Goal: Check status: Check status

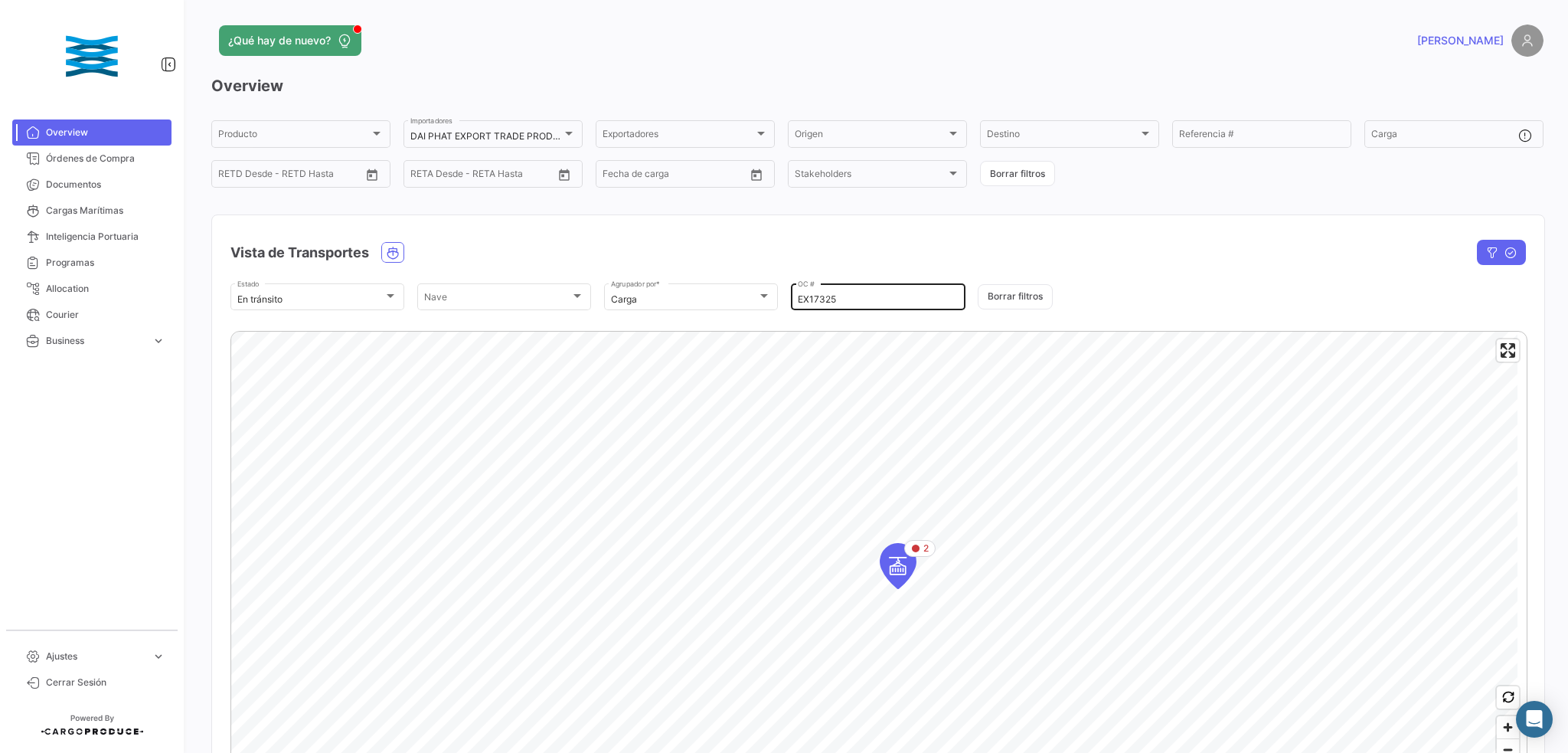
click at [818, 296] on input "EX17325" at bounding box center [878, 300] width 160 height 11
click at [851, 304] on input "EX17325" at bounding box center [878, 300] width 160 height 11
drag, startPoint x: 839, startPoint y: 304, endPoint x: 744, endPoint y: 297, distance: 95.3
click at [744, 298] on div "En tránsito Estado Nave Nave Carga Agrupador por * EX17325 OC # Borrar filtros" at bounding box center [878, 297] width 1296 height 32
paste input "264"
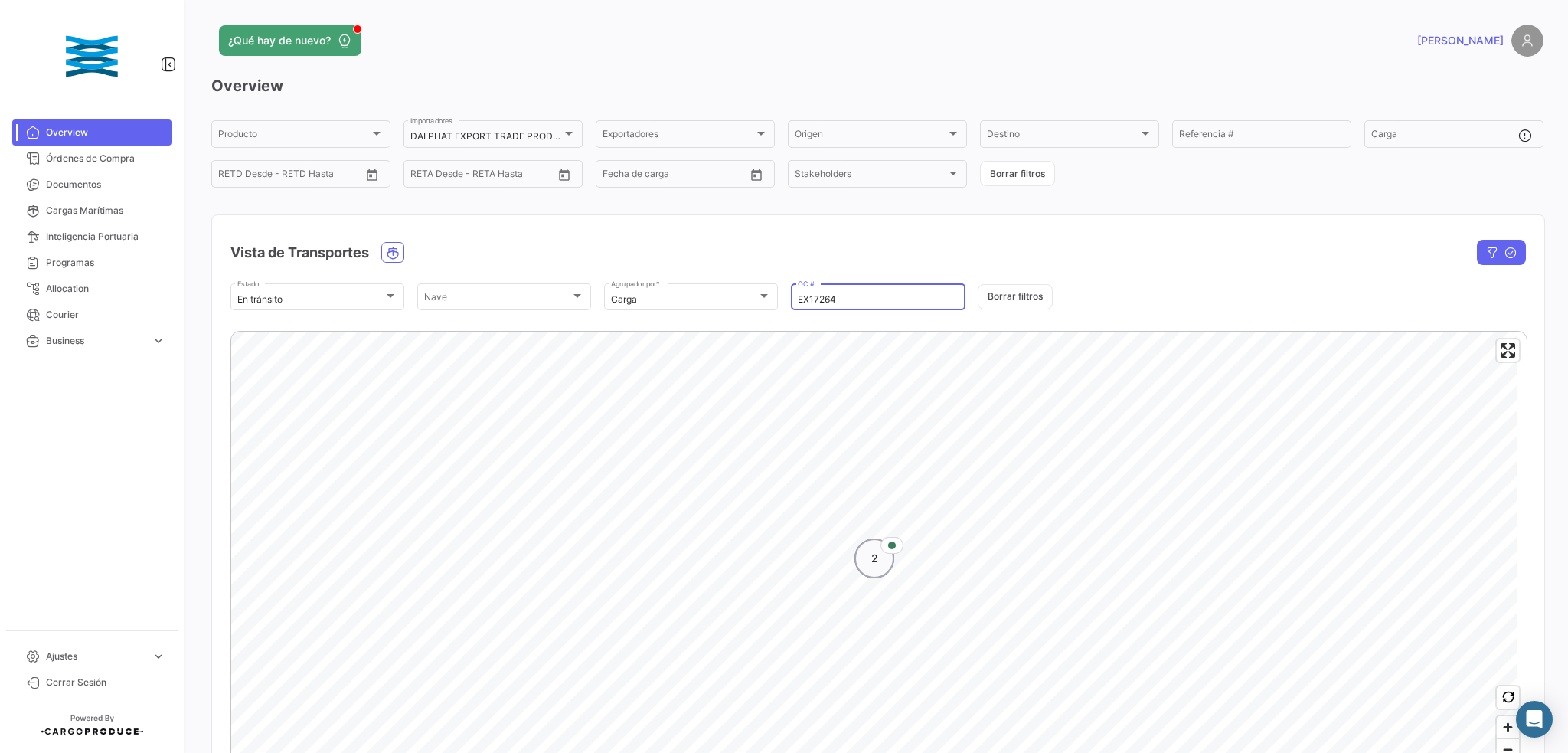
click at [886, 552] on div "Map marker" at bounding box center [892, 546] width 23 height 17
click at [998, 631] on icon "Map marker" at bounding box center [998, 626] width 9 height 9
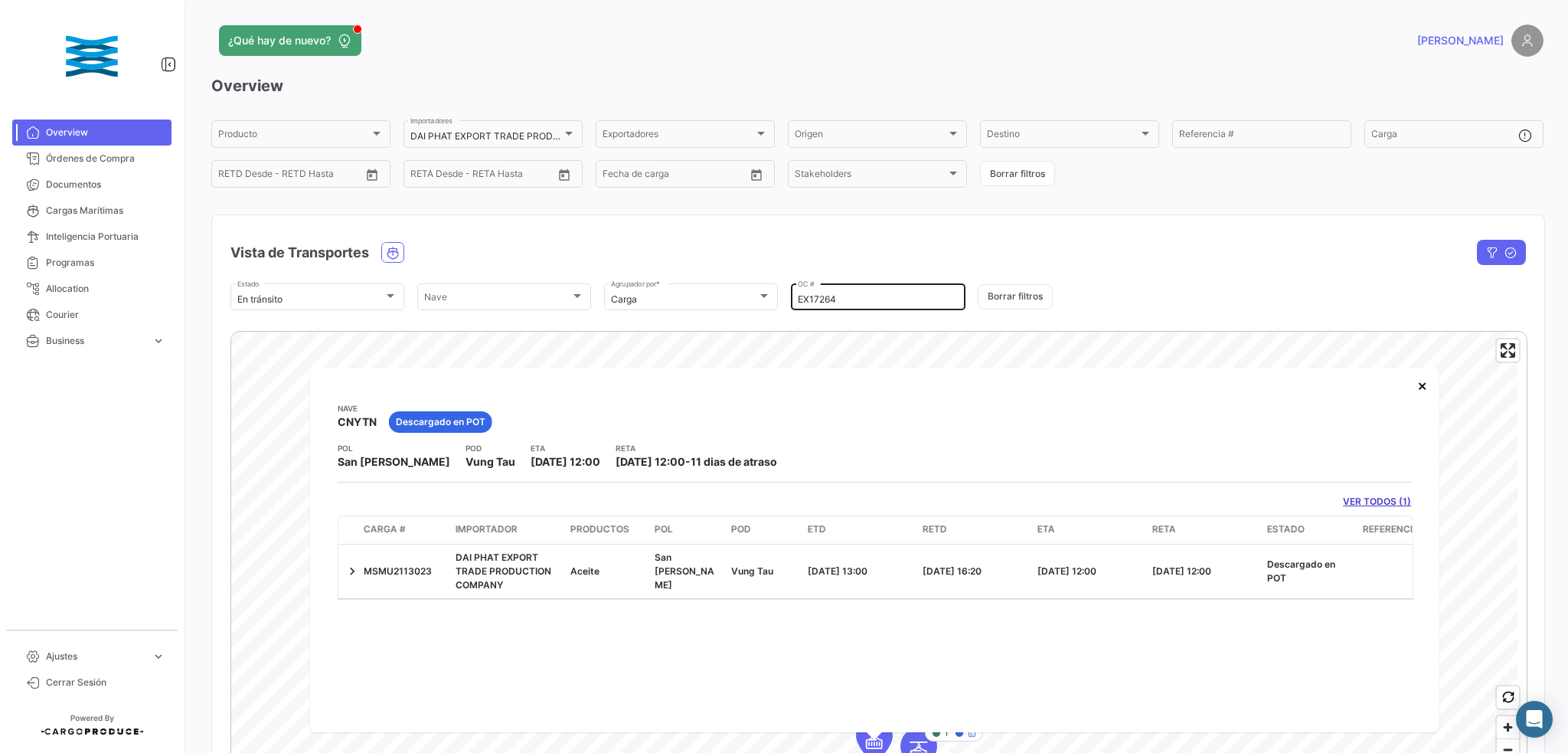
click at [818, 292] on div "EX17264 OC #" at bounding box center [878, 296] width 160 height 30
click at [841, 300] on input "EX17264" at bounding box center [878, 300] width 160 height 11
drag, startPoint x: 853, startPoint y: 301, endPoint x: 726, endPoint y: 295, distance: 127.1
click at [726, 295] on div "En tránsito Estado Nave Nave Carga Agrupador por * EX17264 OC # Borrar filtros" at bounding box center [878, 297] width 1296 height 32
paste input "325"
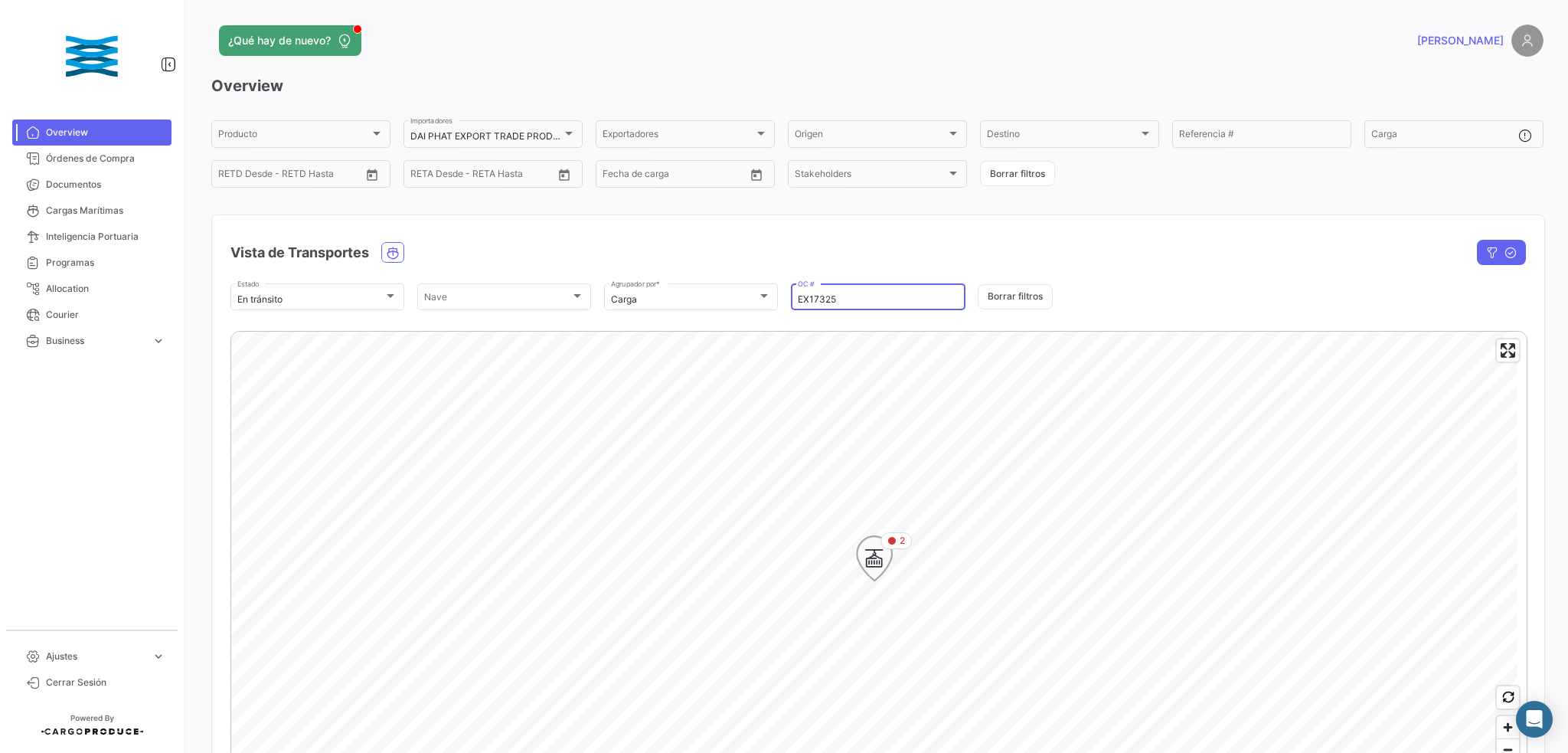
click at [902, 541] on span "2" at bounding box center [902, 541] width 5 height 14
type input "EX17325"
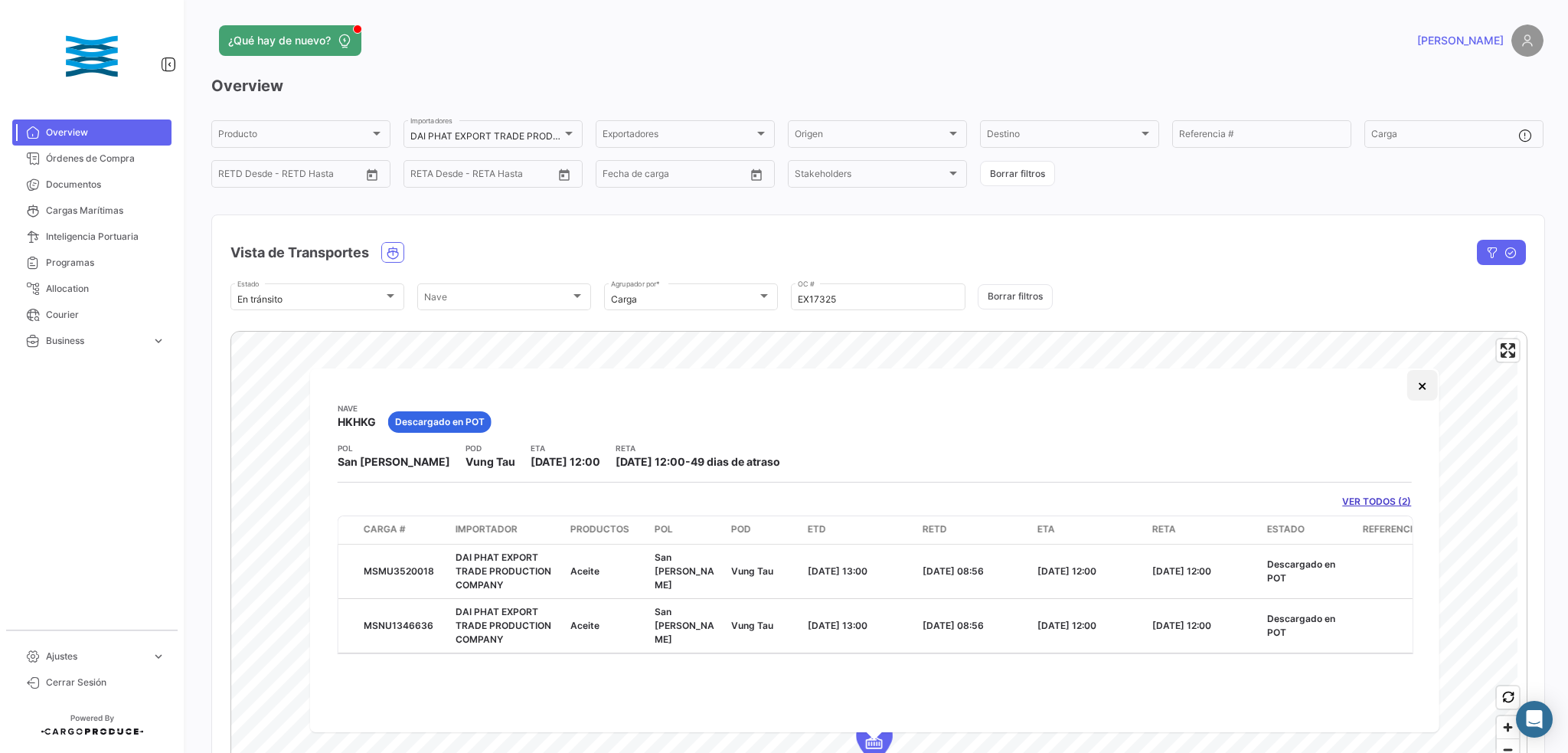
click at [1417, 386] on button "×" at bounding box center [1422, 384] width 31 height 31
